Goal: Check status: Check status

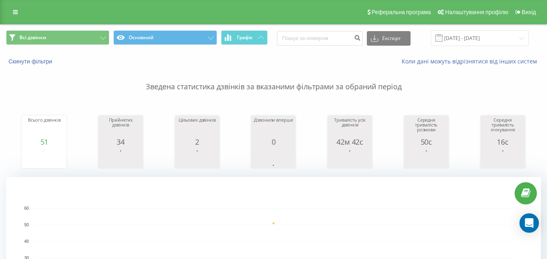
click at [466, 34] on input "[DATE] - [DATE]" at bounding box center [480, 38] width 98 height 16
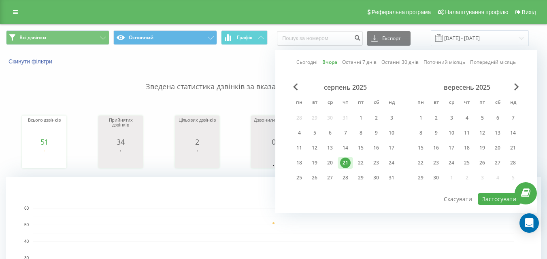
click at [344, 162] on div "21" at bounding box center [345, 163] width 11 height 11
click at [363, 164] on div "22" at bounding box center [360, 163] width 11 height 11
click at [488, 198] on button "Застосувати" at bounding box center [498, 199] width 43 height 12
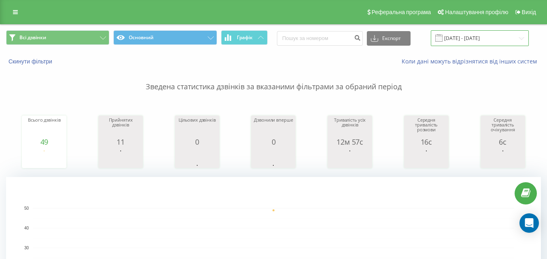
click at [484, 38] on input "[DATE] - [DATE]" at bounding box center [480, 38] width 98 height 16
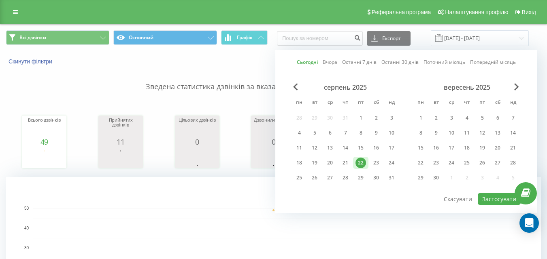
click at [357, 163] on div "22" at bounding box center [360, 163] width 11 height 11
click at [343, 162] on div "21" at bounding box center [345, 163] width 11 height 11
click at [344, 163] on div "21" at bounding box center [345, 163] width 11 height 11
click at [488, 197] on button "Застосувати" at bounding box center [498, 199] width 43 height 12
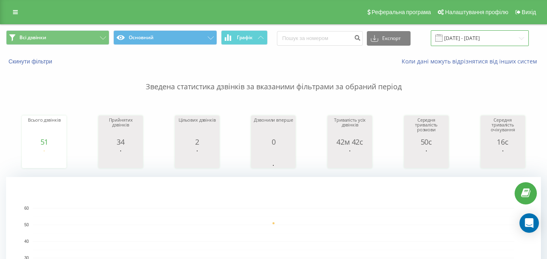
click at [463, 36] on input "[DATE] - [DATE]" at bounding box center [480, 38] width 98 height 16
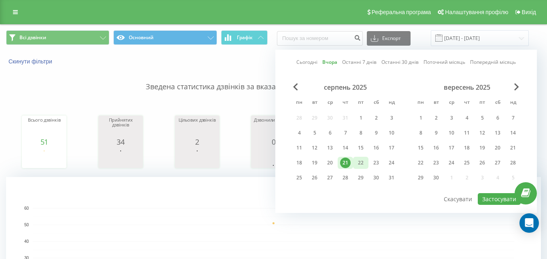
click at [356, 162] on div "22" at bounding box center [360, 163] width 11 height 11
click at [486, 201] on button "Застосувати" at bounding box center [498, 199] width 43 height 12
type input "[DATE] - [DATE]"
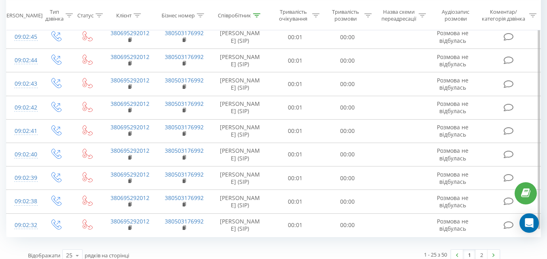
scroll to position [769, 0]
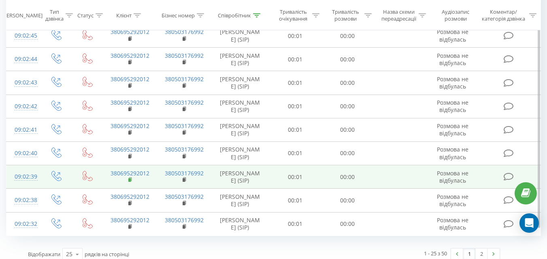
click at [132, 177] on icon at bounding box center [130, 180] width 4 height 6
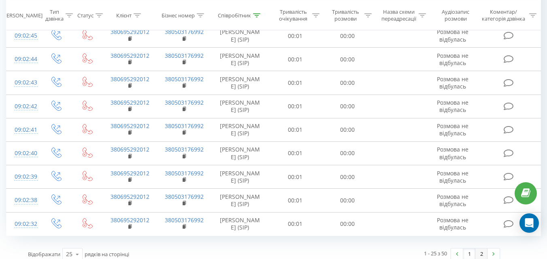
click at [484, 249] on link "2" at bounding box center [481, 254] width 12 height 11
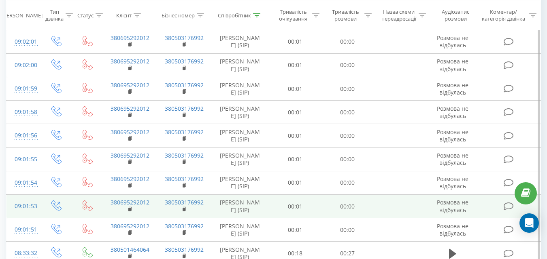
scroll to position [756, 0]
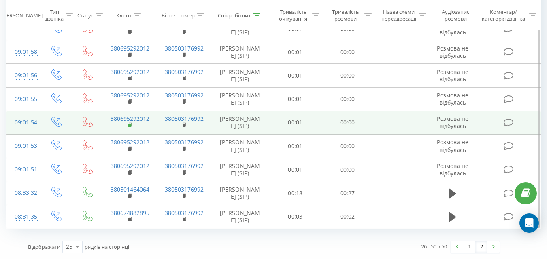
click at [131, 126] on icon at bounding box center [130, 126] width 4 height 6
click at [131, 127] on icon at bounding box center [130, 125] width 3 height 4
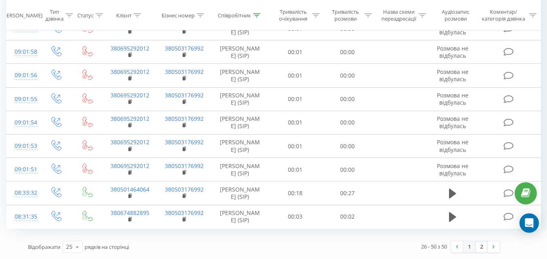
click at [465, 251] on link "1" at bounding box center [469, 247] width 12 height 11
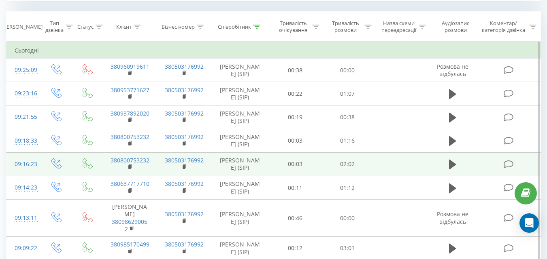
scroll to position [329, 0]
